Goal: Contribute content: Contribute content

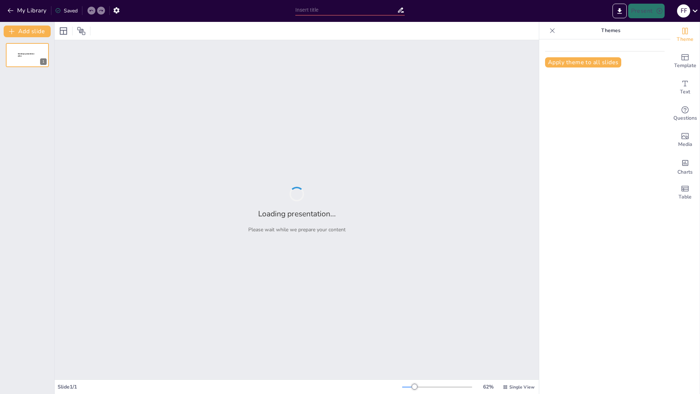
type input "Análisis de Expresiones Algebraicas: Números Enteros y Racionales"
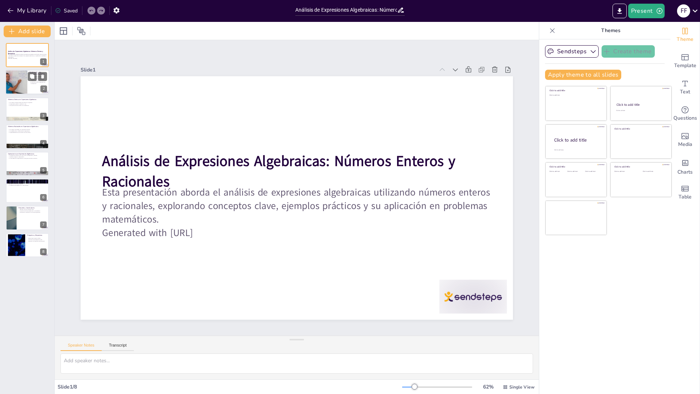
click at [39, 82] on p "La estructura de una expresión es fundamental." at bounding box center [38, 83] width 17 height 3
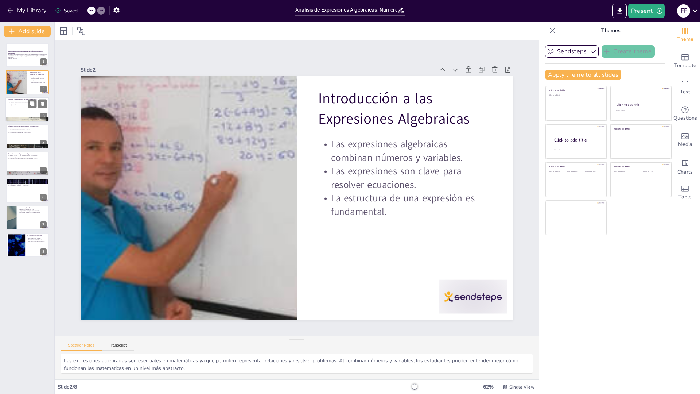
click at [33, 110] on div at bounding box center [27, 109] width 44 height 25
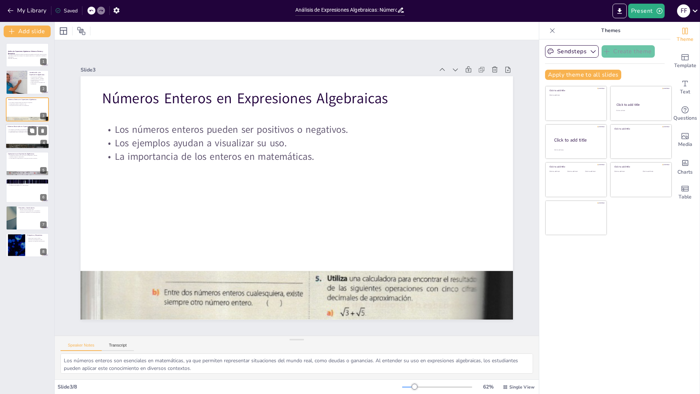
click at [29, 139] on div at bounding box center [27, 136] width 44 height 25
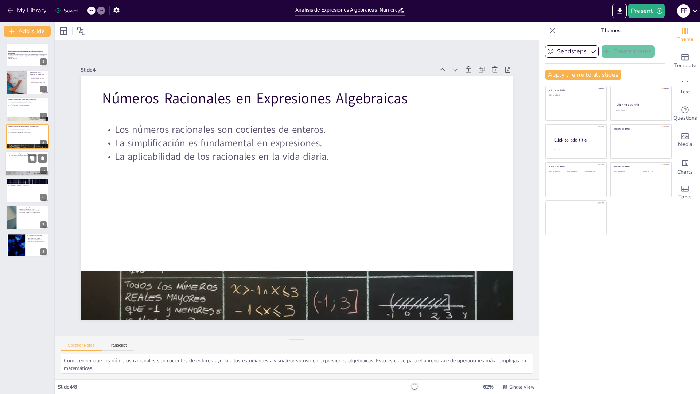
click at [32, 165] on div at bounding box center [27, 163] width 44 height 25
type textarea "Conocer las operaciones básicas es esencial para trabajar con expresiones algeb…"
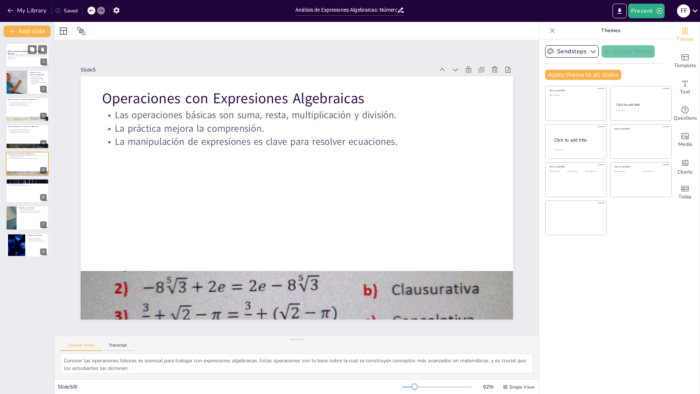
click at [27, 60] on div at bounding box center [27, 55] width 44 height 25
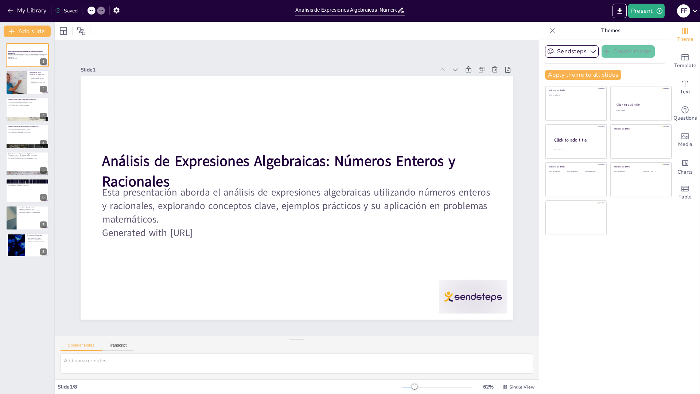
click at [625, 309] on div "Sendsteps Create theme Apply theme to all slides Click to add title Click to ad…" at bounding box center [604, 216] width 131 height 354
click at [570, 53] on button "Sendsteps" at bounding box center [572, 51] width 54 height 12
click at [633, 337] on div "Sendsteps Create theme Apply theme to all slides Click to add title Click to ad…" at bounding box center [604, 216] width 131 height 354
click at [672, 60] on div "Template" at bounding box center [684, 61] width 29 height 26
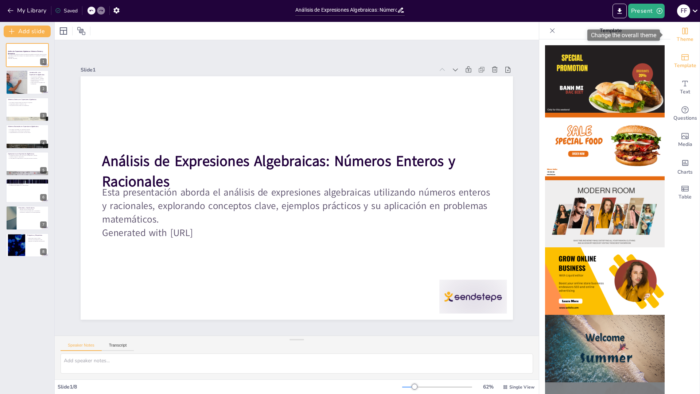
click at [680, 38] on span "Theme" at bounding box center [684, 39] width 17 height 8
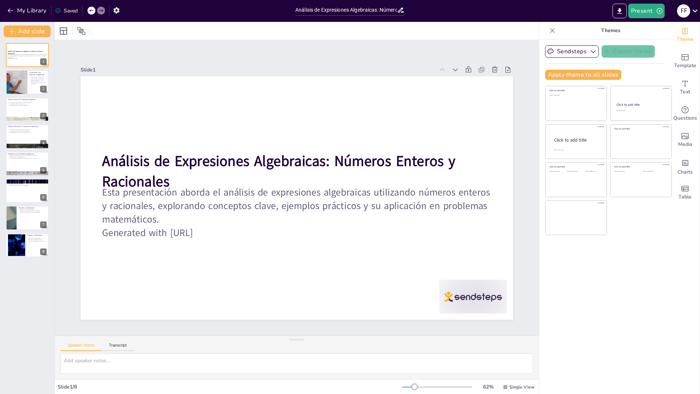
click at [634, 337] on div "Sendsteps Create theme Apply theme to all slides Click to add title Click to ad…" at bounding box center [604, 216] width 131 height 354
click at [633, 333] on div "Sendsteps Create theme Apply theme to all slides Click to add title Click to ad…" at bounding box center [604, 216] width 131 height 354
click at [638, 315] on div "Sendsteps Create theme Apply theme to all slides Click to add title Click to ad…" at bounding box center [604, 216] width 131 height 354
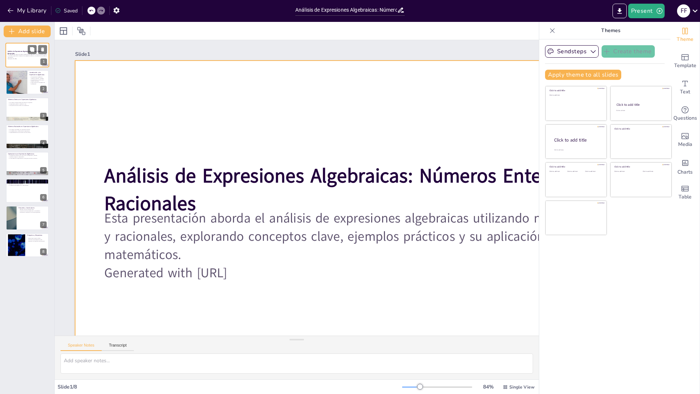
click at [22, 61] on div at bounding box center [27, 55] width 44 height 25
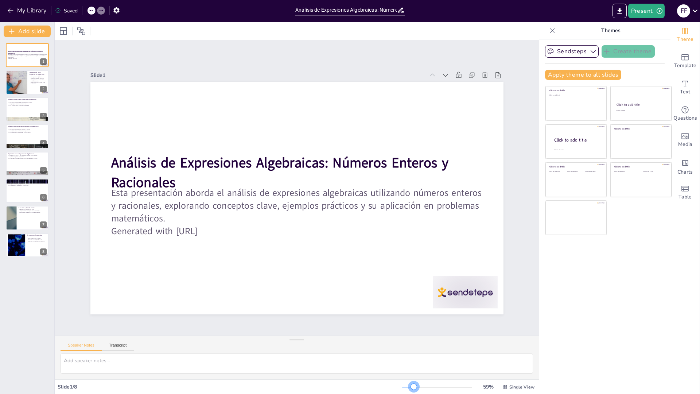
click at [411, 386] on div at bounding box center [414, 386] width 6 height 6
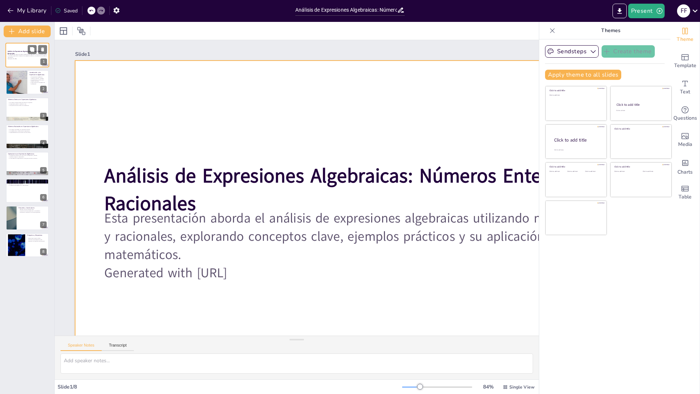
click at [35, 61] on div at bounding box center [27, 55] width 44 height 25
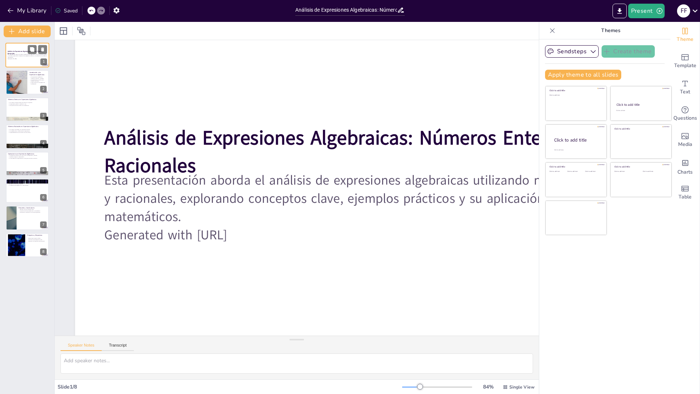
click at [35, 61] on div at bounding box center [27, 55] width 44 height 25
click at [28, 84] on div at bounding box center [27, 82] width 44 height 25
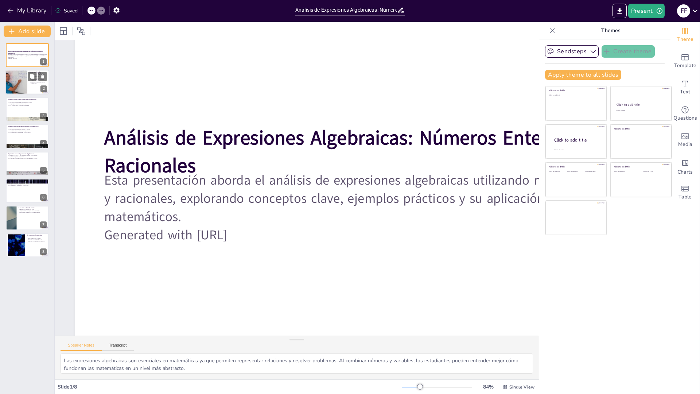
scroll to position [0, 0]
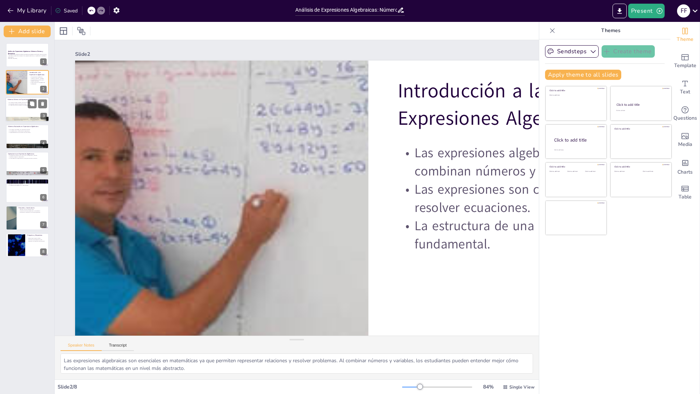
click at [25, 109] on div at bounding box center [27, 109] width 44 height 25
type textarea "Los números enteros son esenciales en matemáticas, ya que permiten representar …"
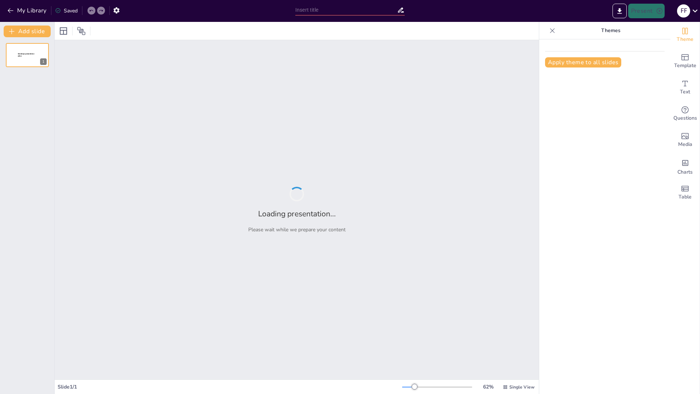
type input "Análisis de Expresiones Algebraicas: Números Enteros y Racionales"
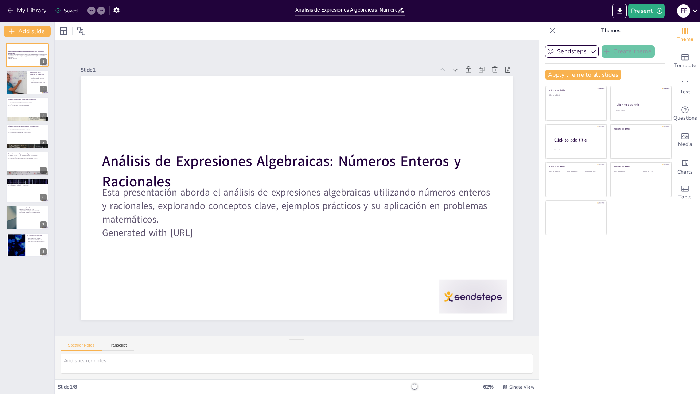
click at [574, 301] on div "Sendsteps Create theme Apply theme to all slides Click to add title Click to ad…" at bounding box center [604, 216] width 131 height 354
click at [578, 297] on div "Sendsteps Create theme Apply theme to all slides Click to add title Click to ad…" at bounding box center [604, 216] width 131 height 354
click at [12, 81] on div at bounding box center [16, 82] width 32 height 25
type textarea "Las expresiones algebraicas son esenciales en matemáticas ya que permiten repre…"
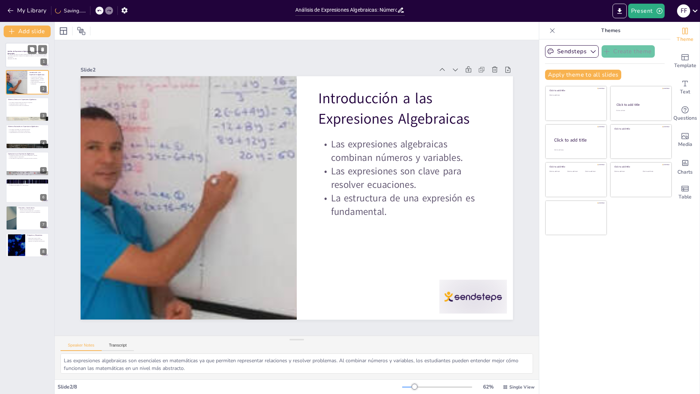
click at [14, 58] on p "Generated with [URL]" at bounding box center [27, 58] width 39 height 1
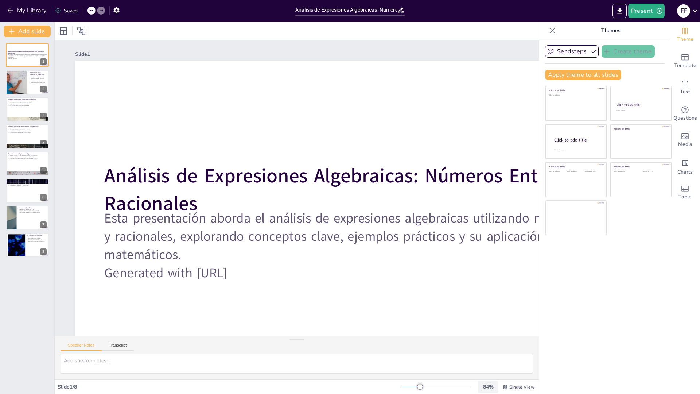
click at [484, 386] on div "84 %" at bounding box center [487, 386] width 17 height 7
click at [597, 278] on div "Sendsteps Create theme Apply theme to all slides Click to add title Click to ad…" at bounding box center [604, 216] width 131 height 354
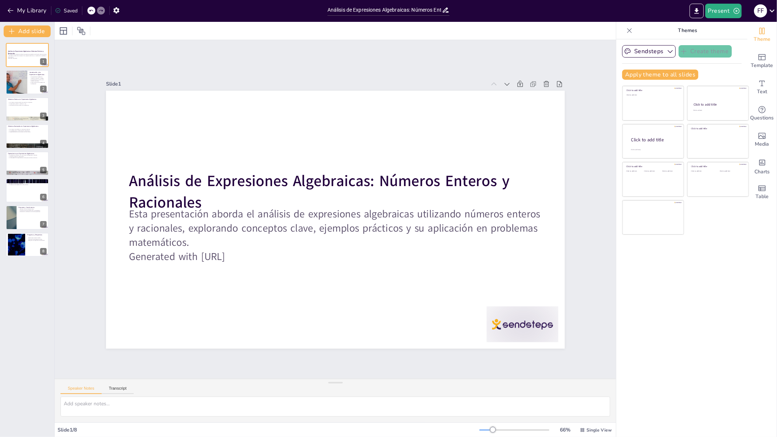
click at [660, 310] on div "Sendsteps Create theme Apply theme to all slides Click to add title Click to ad…" at bounding box center [682, 238] width 131 height 398
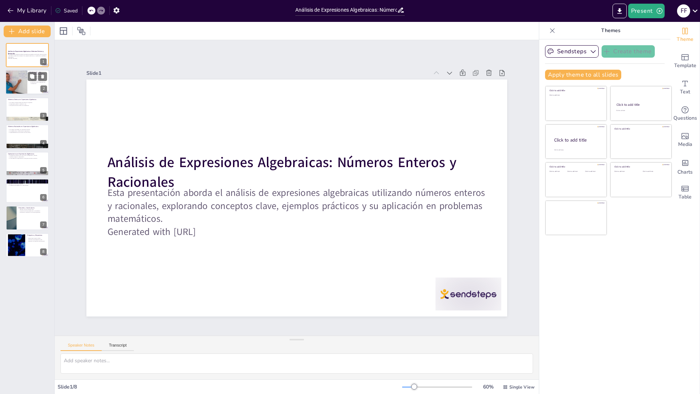
click at [25, 86] on div at bounding box center [16, 82] width 32 height 25
type textarea "Las expresiones algebraicas son esenciales en matemáticas ya que permiten repre…"
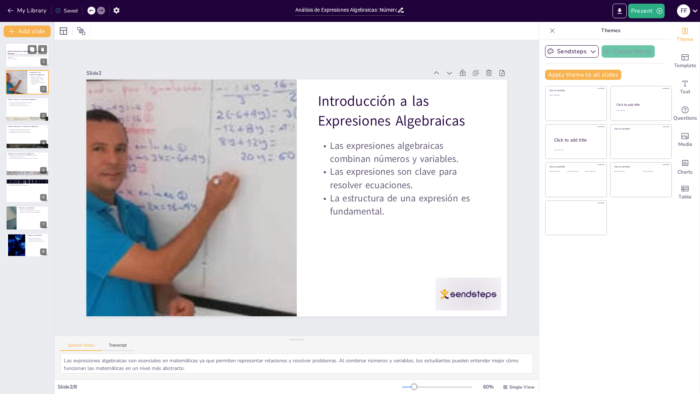
click at [16, 61] on div at bounding box center [27, 55] width 44 height 25
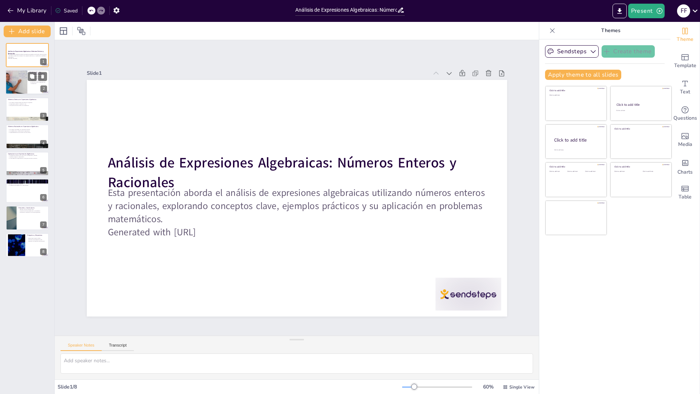
click at [27, 86] on div at bounding box center [27, 82] width 44 height 25
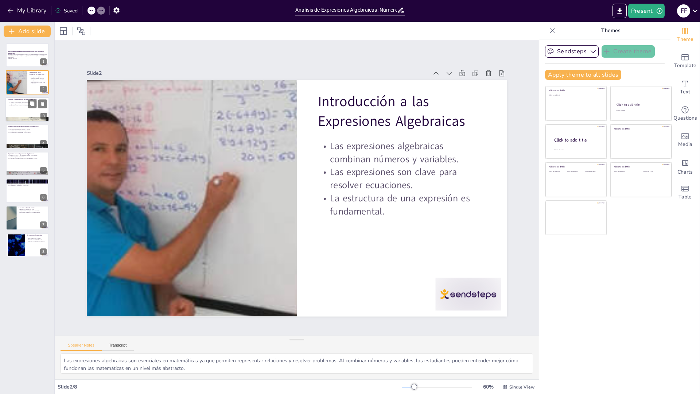
click at [17, 110] on div at bounding box center [27, 109] width 44 height 25
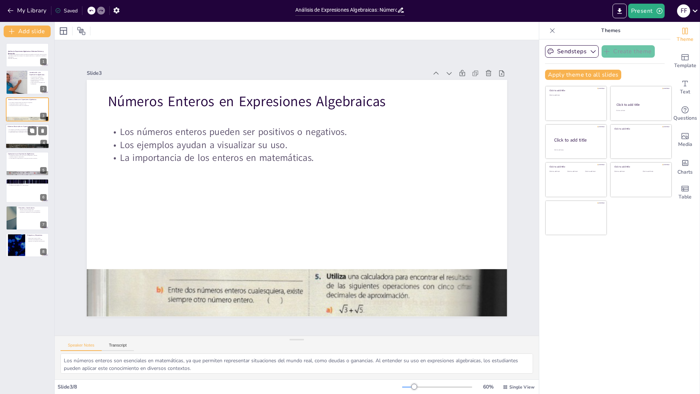
click at [34, 138] on div at bounding box center [27, 136] width 44 height 25
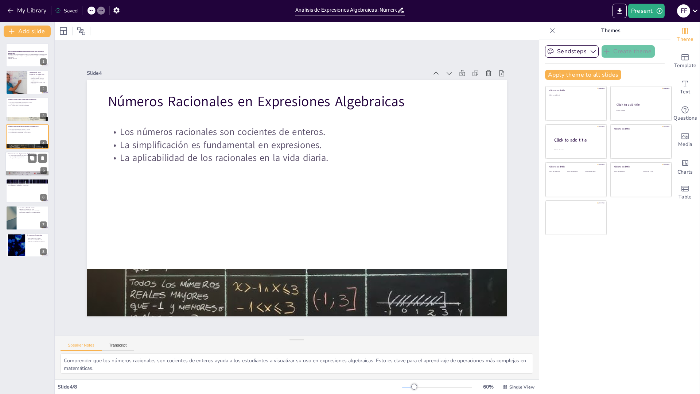
click at [25, 170] on div at bounding box center [27, 163] width 44 height 25
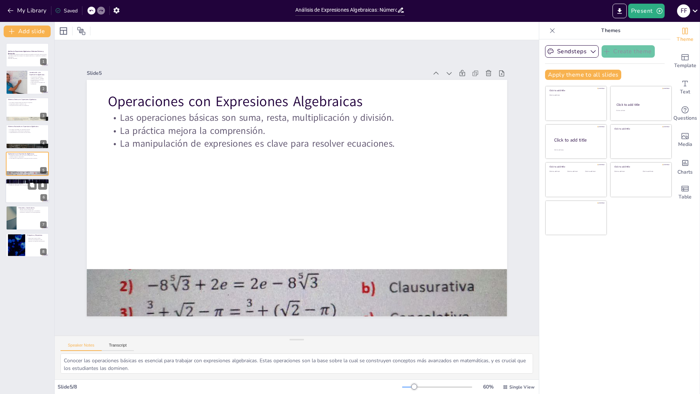
click at [31, 191] on div at bounding box center [27, 190] width 44 height 25
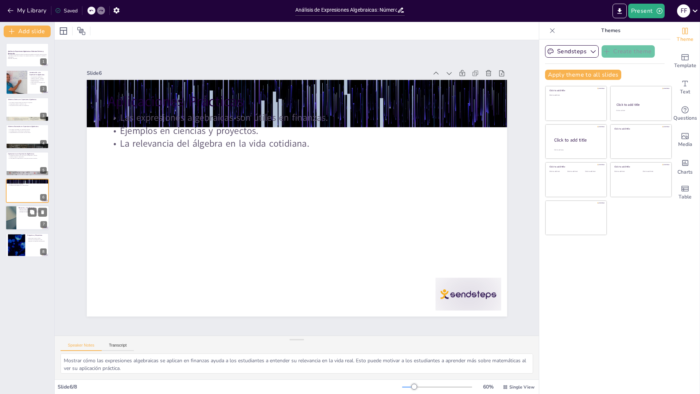
click at [29, 220] on div at bounding box center [27, 218] width 44 height 25
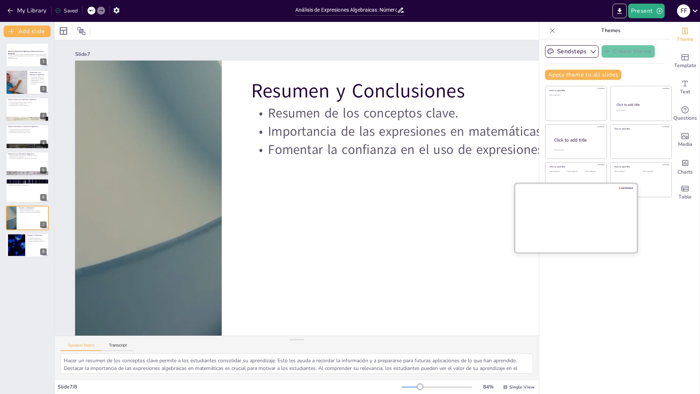
click at [585, 235] on div at bounding box center [576, 217] width 122 height 69
click at [696, 13] on icon at bounding box center [695, 11] width 10 height 10
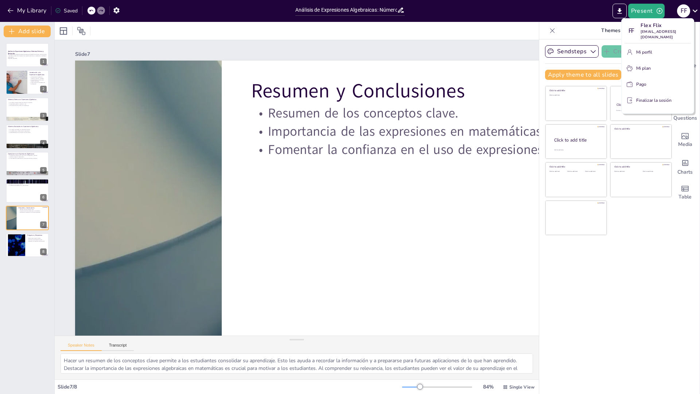
click at [613, 242] on div at bounding box center [350, 197] width 700 height 394
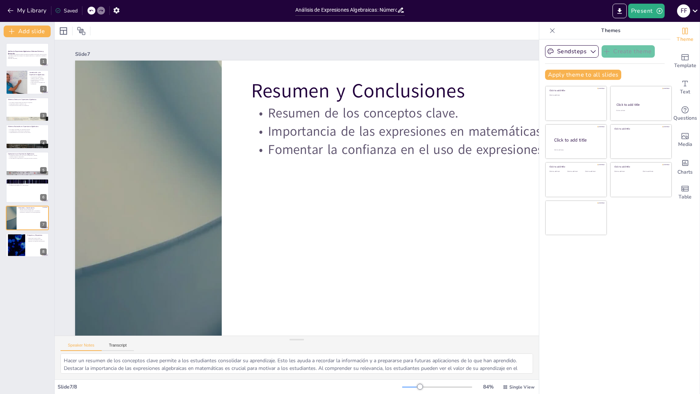
drag, startPoint x: 626, startPoint y: 246, endPoint x: 450, endPoint y: 9, distance: 294.9
click at [574, 243] on div at bounding box center [576, 217] width 122 height 69
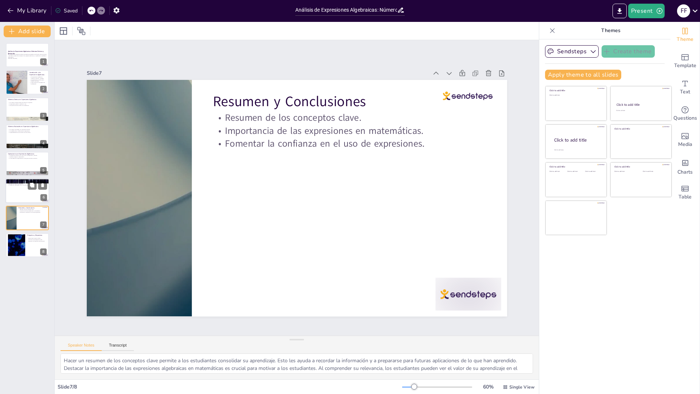
click at [18, 193] on div at bounding box center [27, 190] width 44 height 25
type textarea "Mostrar cómo las expresiones algebraicas se aplican en finanzas ayuda a los est…"
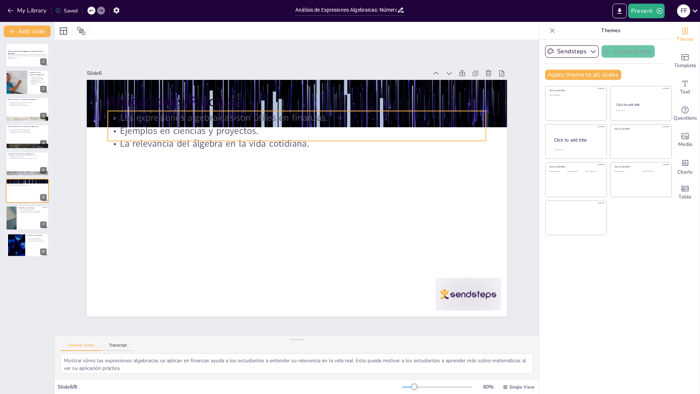
click at [236, 125] on p "Ejemplos en ciencias y proyectos." at bounding box center [296, 130] width 378 height 13
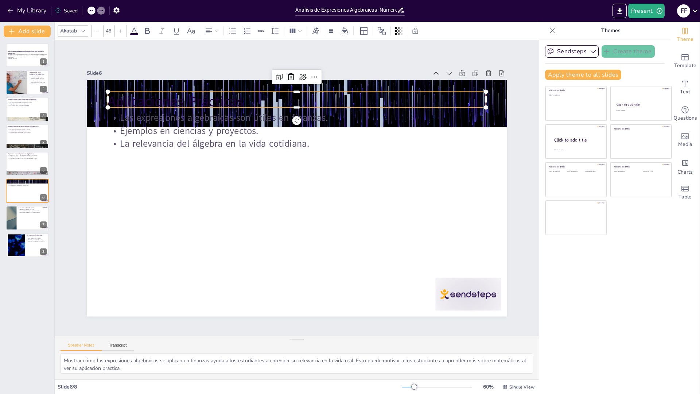
click at [190, 93] on p "Aplicaciones Prácticas" at bounding box center [296, 101] width 378 height 20
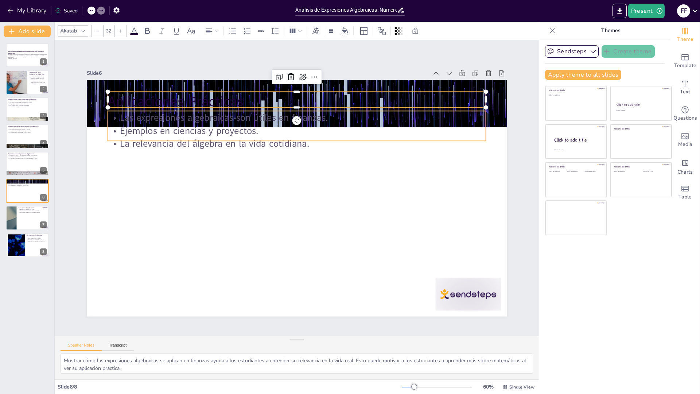
click at [195, 116] on p "Las expresiones algebraicas son útiles en finanzas." at bounding box center [296, 117] width 378 height 13
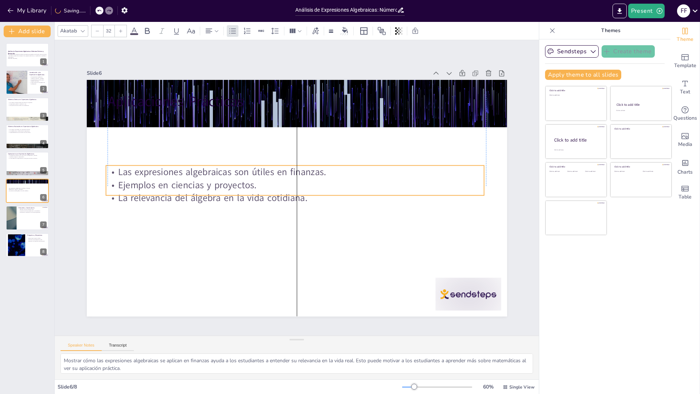
drag, startPoint x: 189, startPoint y: 128, endPoint x: 187, endPoint y: 181, distance: 53.2
click at [187, 181] on p "Ejemplos en ciencias y proyectos." at bounding box center [295, 184] width 378 height 13
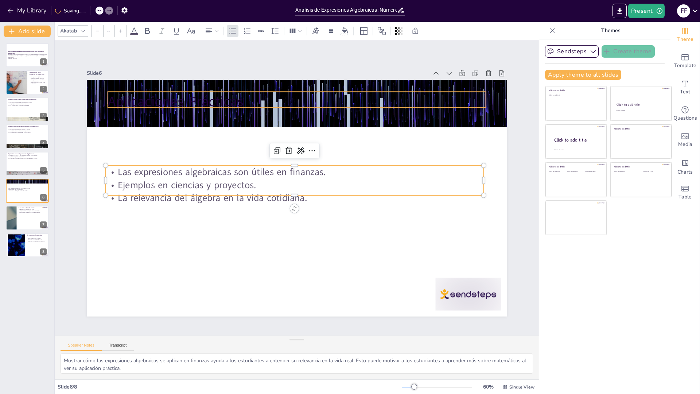
type input "48"
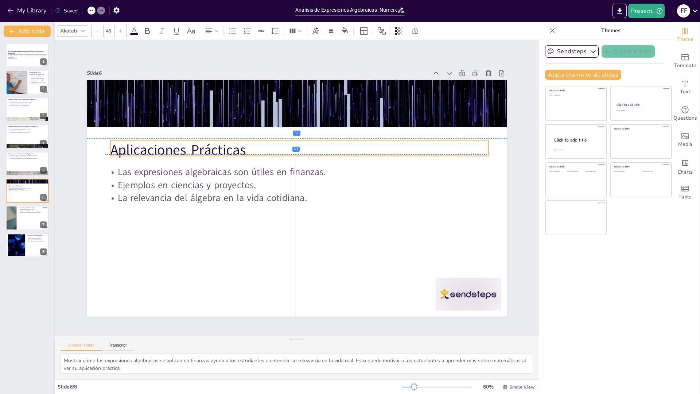
drag, startPoint x: 190, startPoint y: 102, endPoint x: 193, endPoint y: 150, distance: 48.5
click at [193, 150] on p "Aplicaciones Prácticas" at bounding box center [299, 150] width 378 height 20
click at [23, 214] on div at bounding box center [27, 218] width 44 height 25
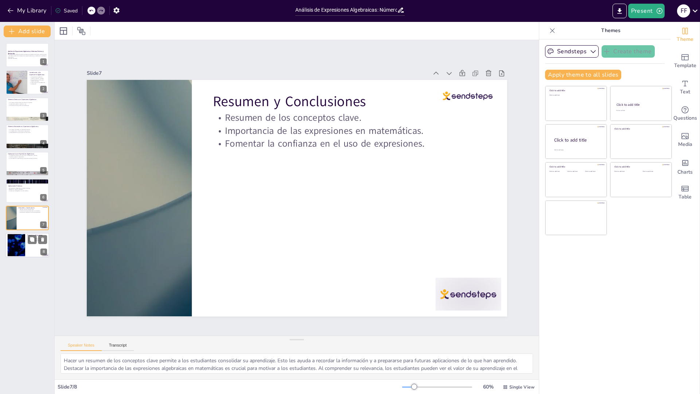
click at [23, 250] on div at bounding box center [16, 245] width 39 height 22
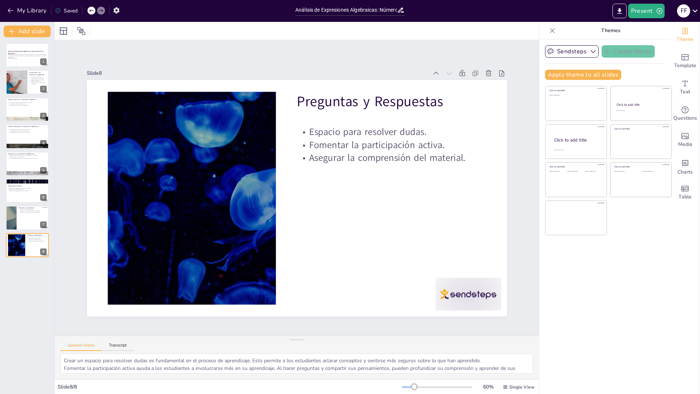
click at [20, 149] on div "Análisis de Expresiones Algebraicas: Números Enteros y Racionales Esta presenta…" at bounding box center [27, 150] width 54 height 214
click at [21, 144] on div at bounding box center [27, 146] width 44 height 25
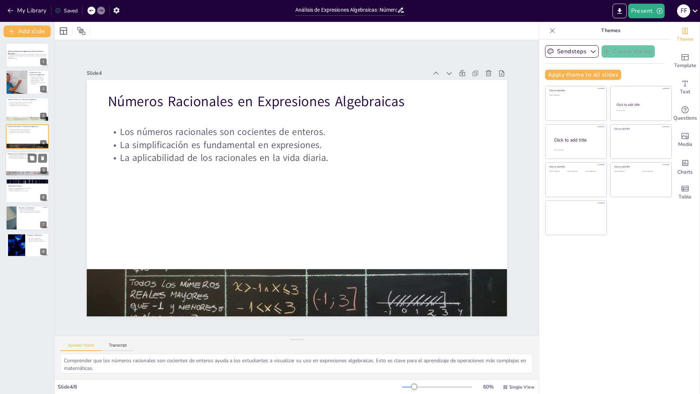
click at [24, 164] on div at bounding box center [27, 163] width 44 height 25
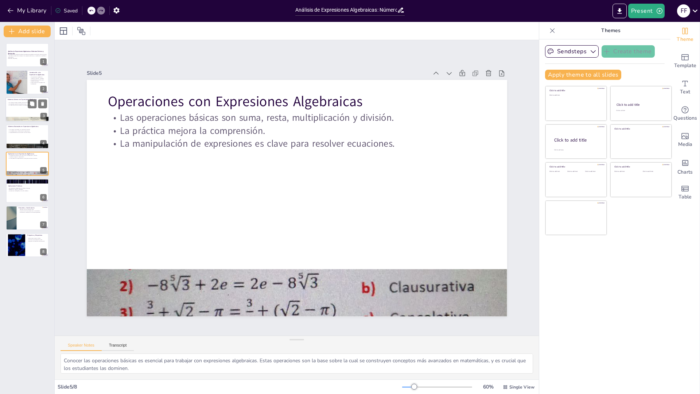
click at [17, 105] on p "La importancia de los enteros en matemáticas." at bounding box center [27, 105] width 39 height 1
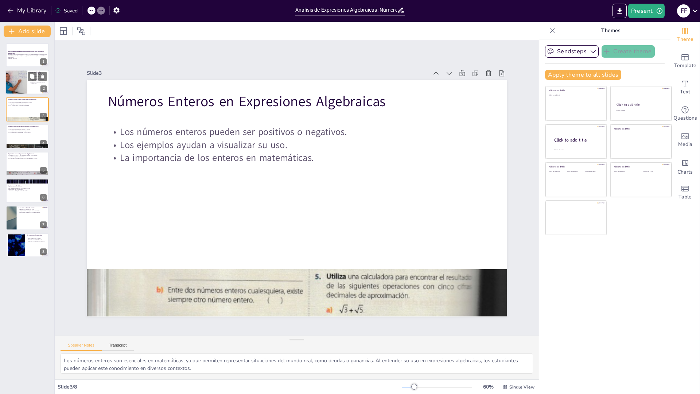
click at [17, 84] on div at bounding box center [16, 82] width 32 height 25
type textarea "Las expresiones algebraicas son esenciales en matemáticas ya que permiten repre…"
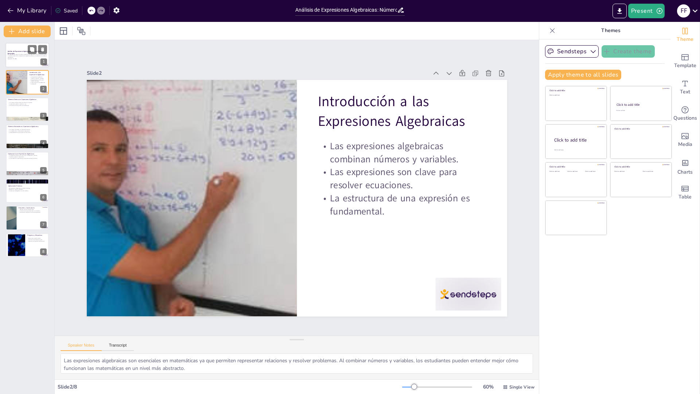
click at [15, 55] on p "Esta presentación aborda el análisis de expresiones algebraicas utilizando núme…" at bounding box center [27, 56] width 39 height 4
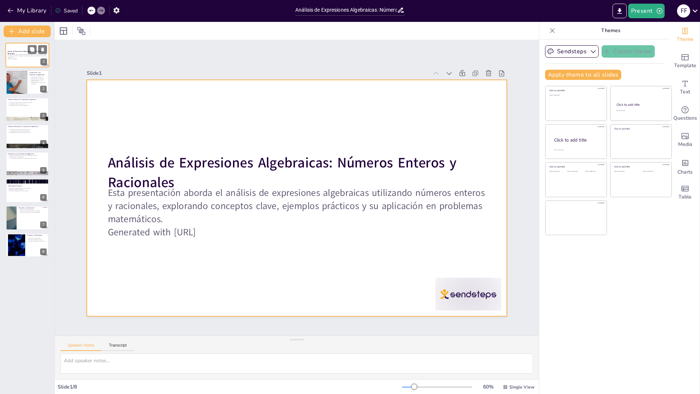
click at [27, 60] on div at bounding box center [27, 55] width 44 height 25
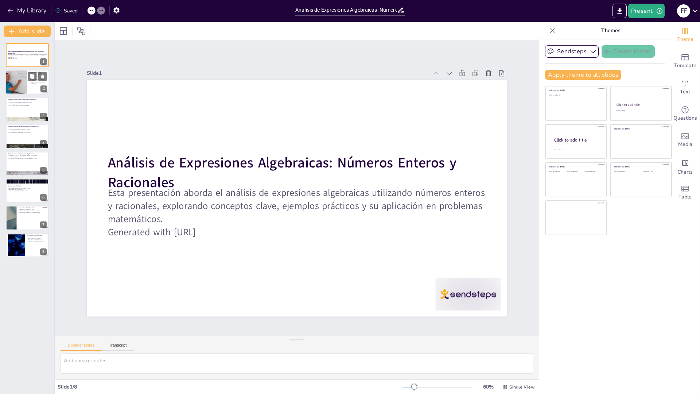
click at [30, 86] on div at bounding box center [27, 82] width 44 height 25
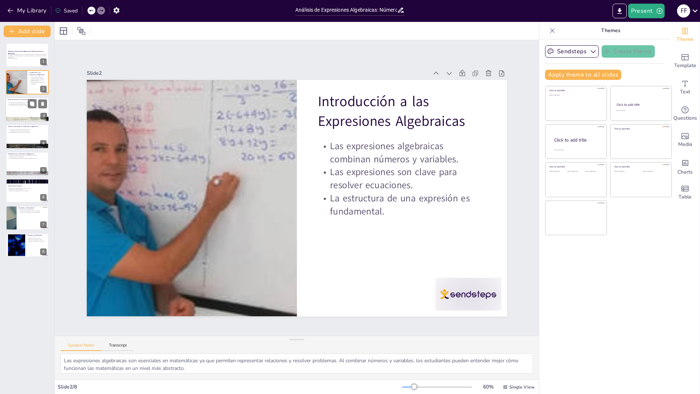
click at [27, 113] on div at bounding box center [27, 109] width 44 height 25
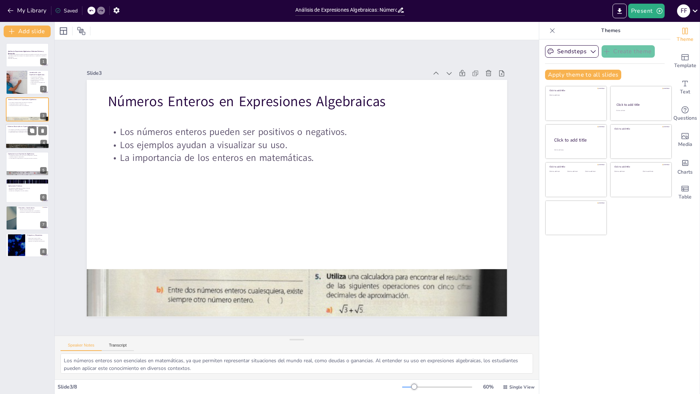
click at [28, 140] on div at bounding box center [27, 136] width 44 height 25
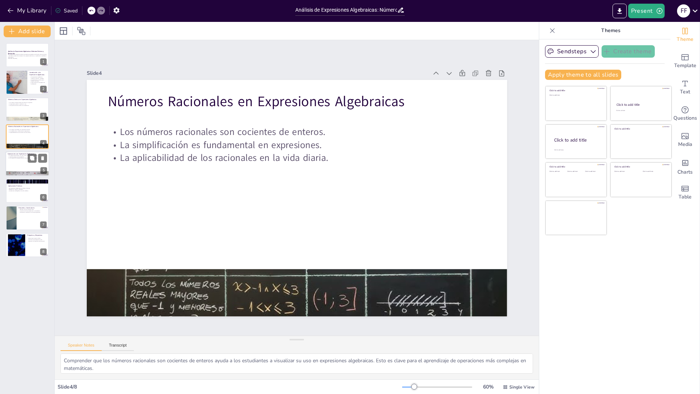
click at [24, 167] on div at bounding box center [27, 163] width 44 height 25
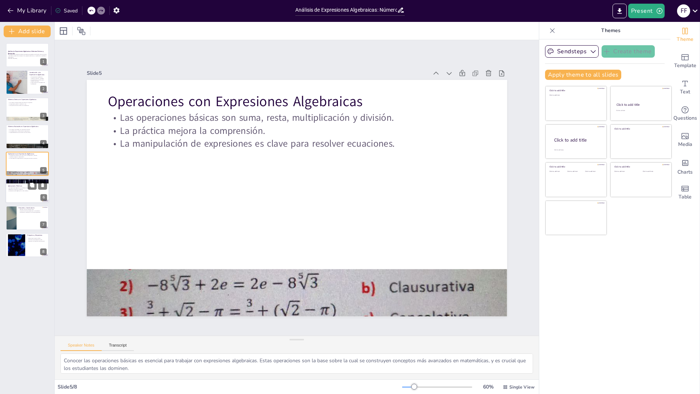
click at [32, 198] on div at bounding box center [27, 190] width 44 height 25
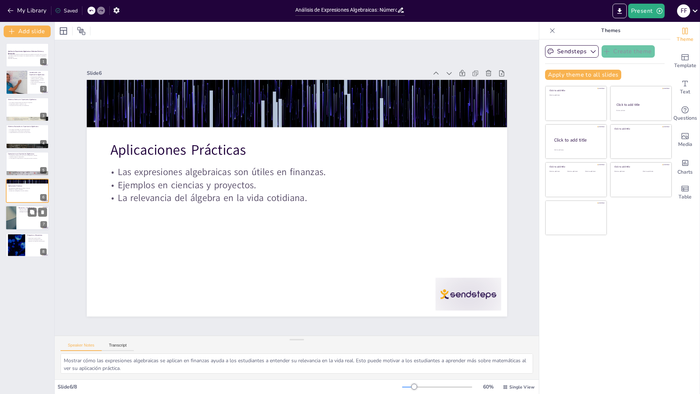
click at [32, 223] on div at bounding box center [27, 218] width 44 height 25
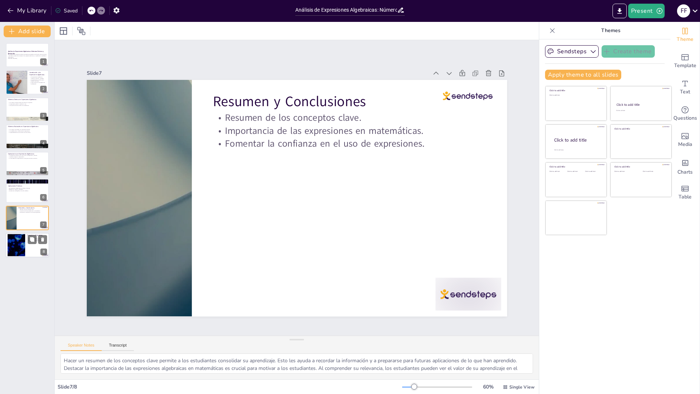
click at [27, 253] on div at bounding box center [27, 244] width 44 height 25
type textarea "Crear un espacio para resolver dudas es fundamental en el proceso de aprendizaj…"
